Goal: Find specific page/section: Find specific page/section

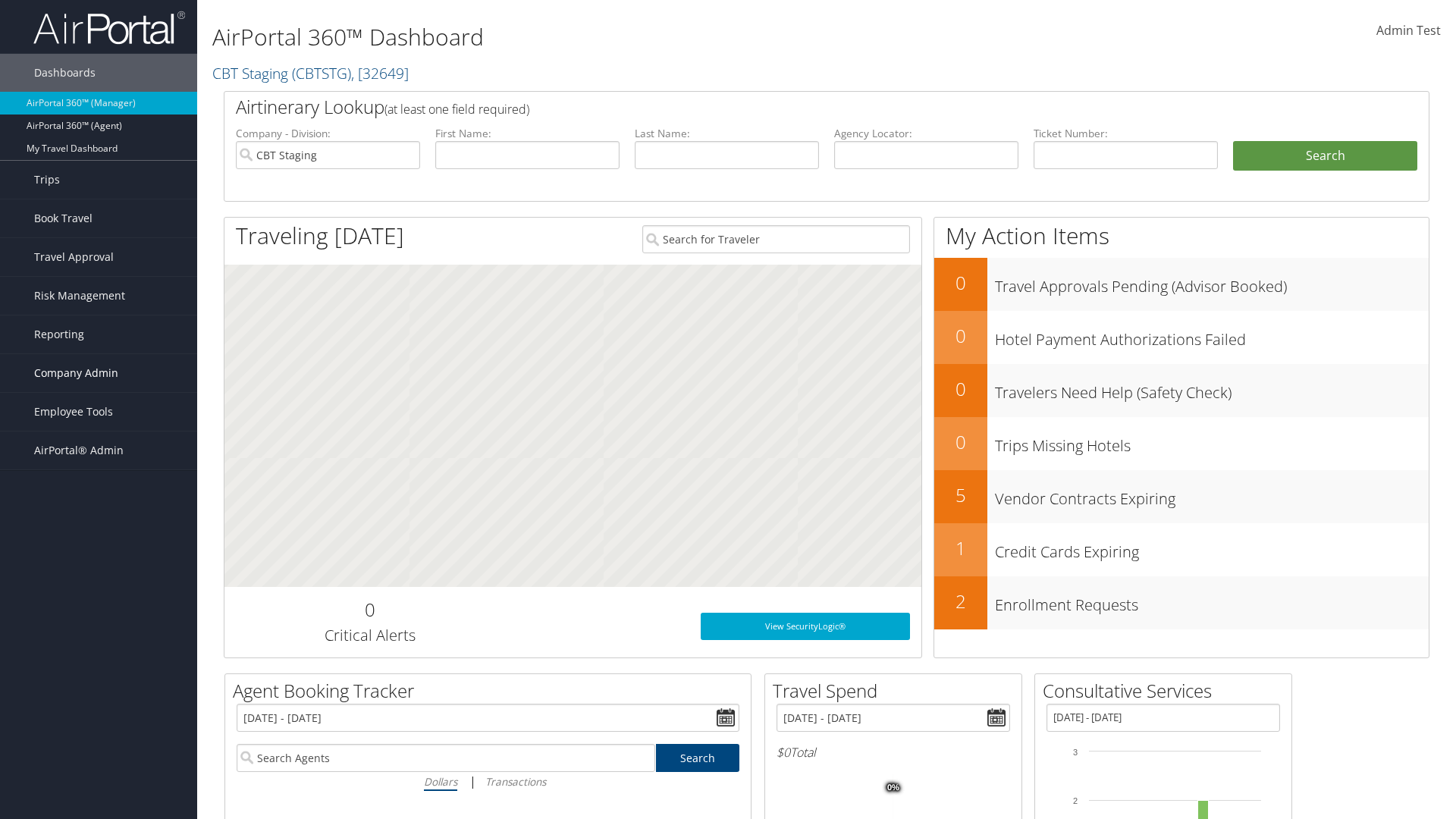
click at [98, 373] on span "Company Admin" at bounding box center [76, 372] width 84 height 38
click at [98, 449] on link "People" at bounding box center [98, 449] width 198 height 23
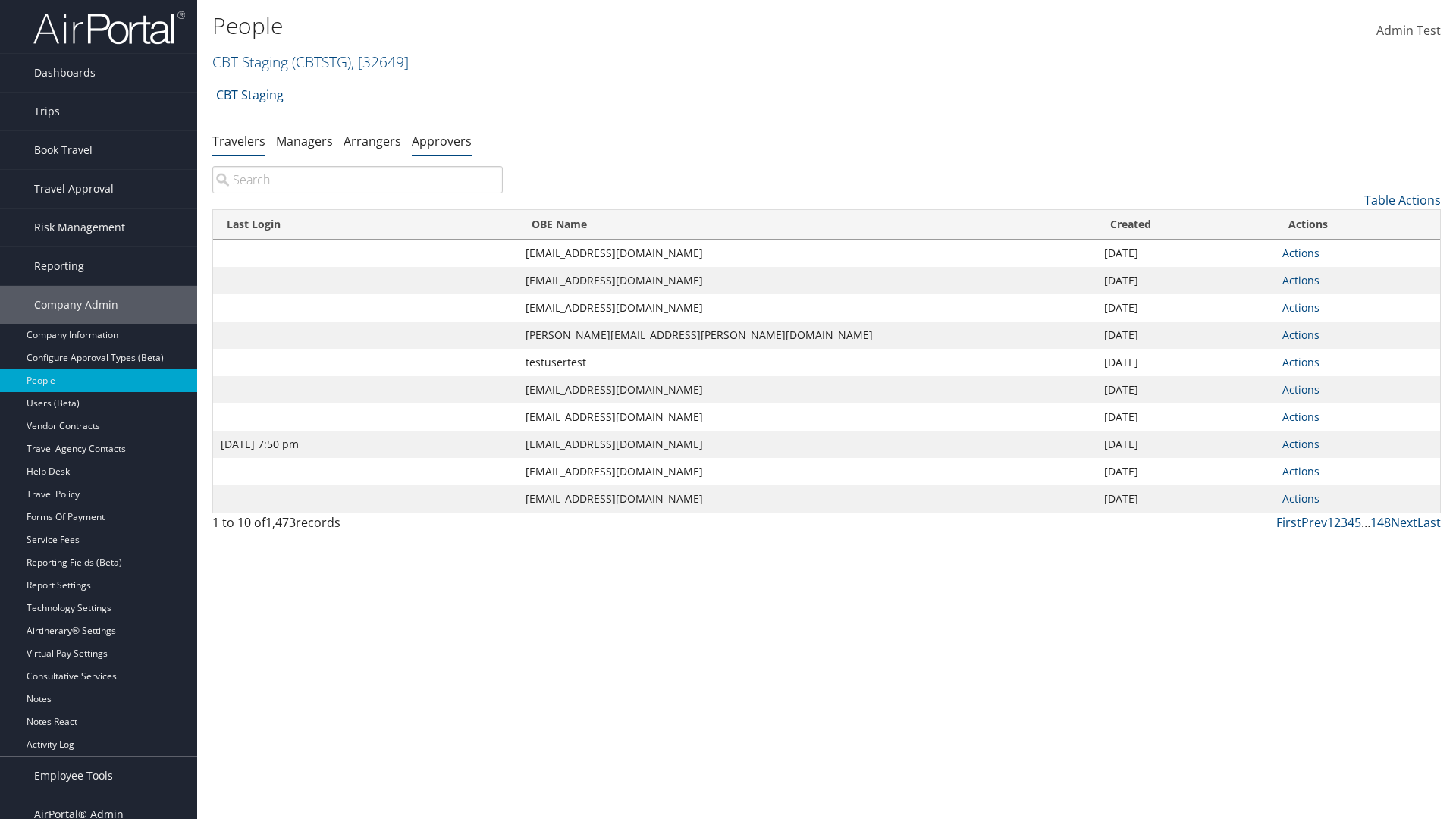
click at [442, 140] on link "Approvers" at bounding box center [442, 141] width 60 height 17
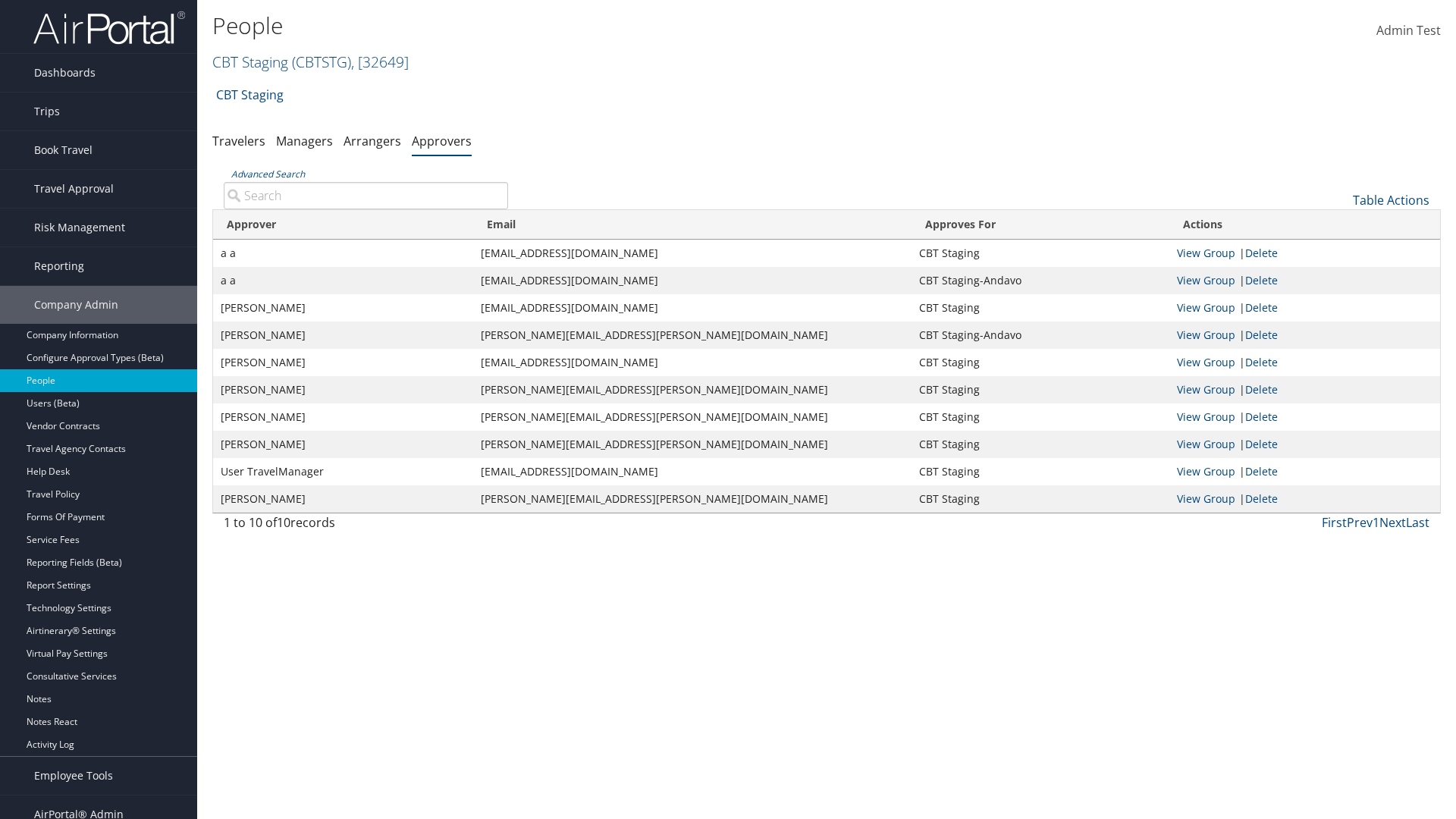
click at [365, 195] on input "Advanced Search" at bounding box center [366, 196] width 285 height 27
type input "a a"
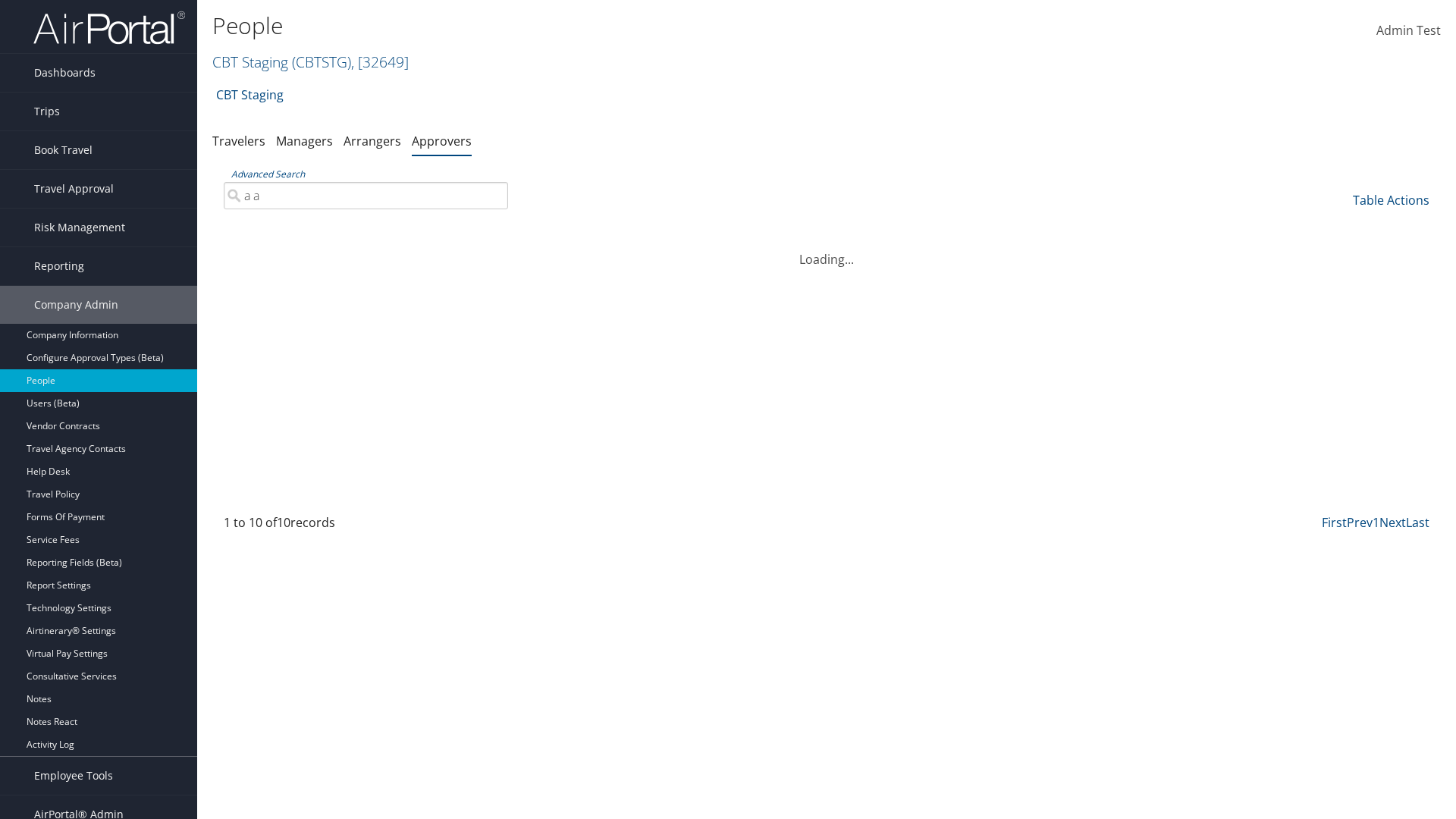
click at [365, 195] on input "a a" at bounding box center [366, 196] width 285 height 27
type input "Non-existing Name"
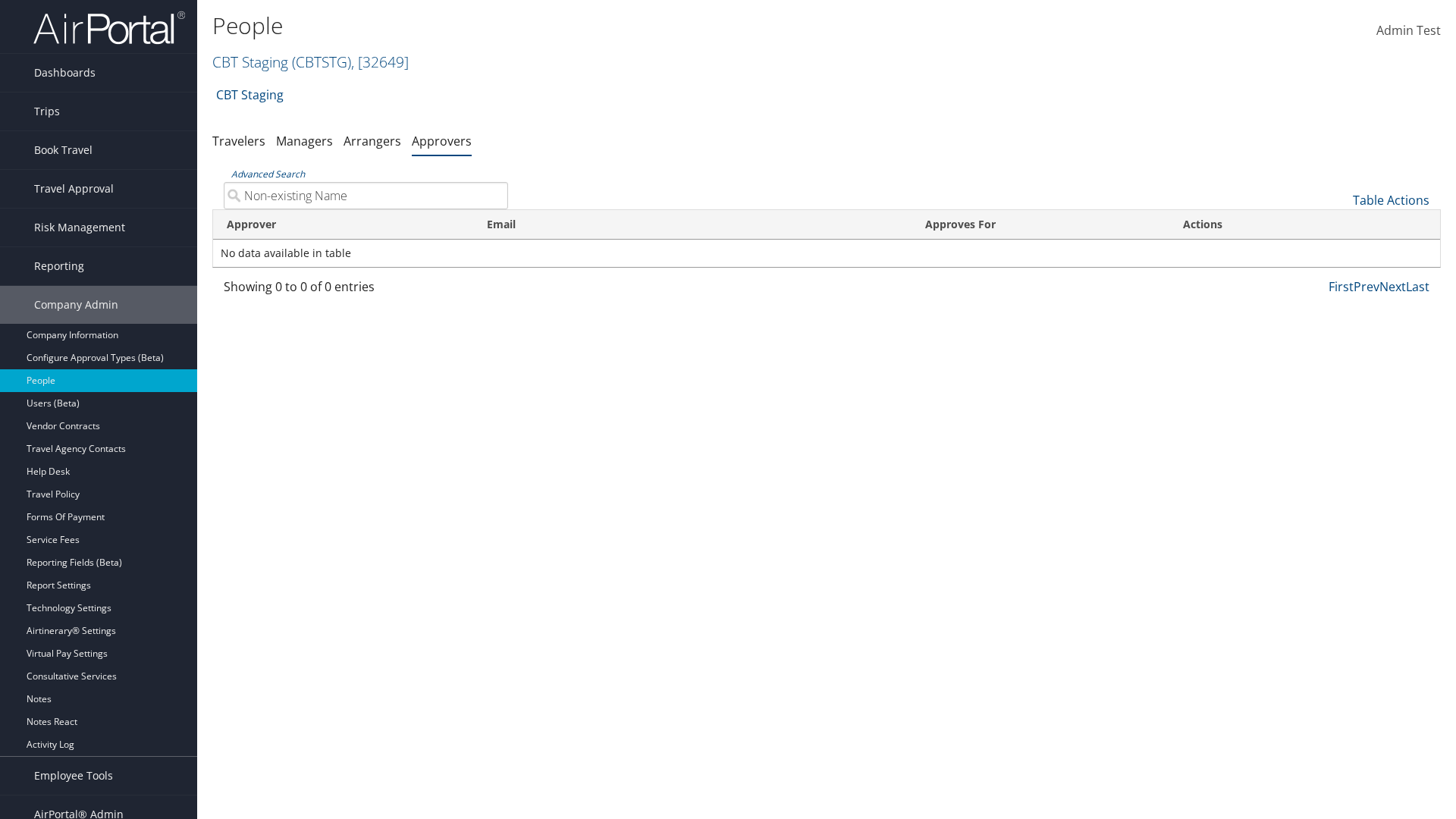
click at [365, 195] on input "Non-existing Name" at bounding box center [366, 196] width 285 height 27
type input "[EMAIL_ADDRESS][DOMAIN_NAME]"
